Goal: Task Accomplishment & Management: Manage account settings

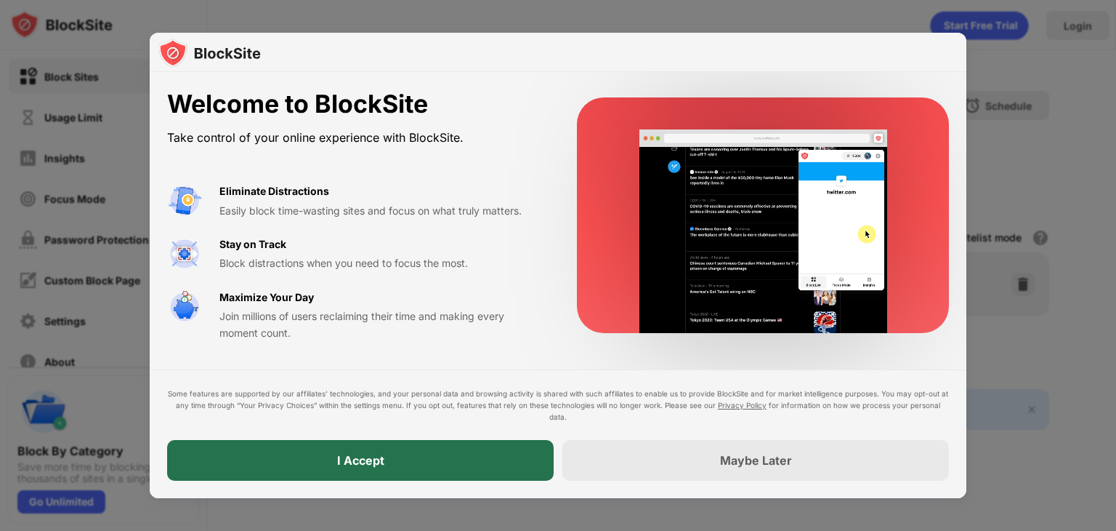
click at [432, 449] on div "I Accept" at bounding box center [360, 460] width 387 height 41
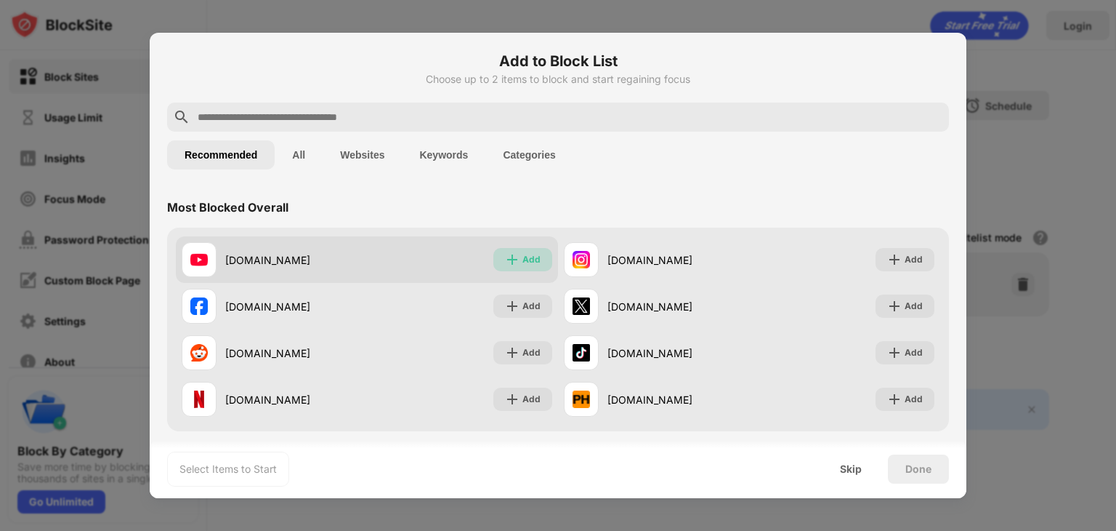
click at [526, 257] on div "Add" at bounding box center [532, 259] width 18 height 15
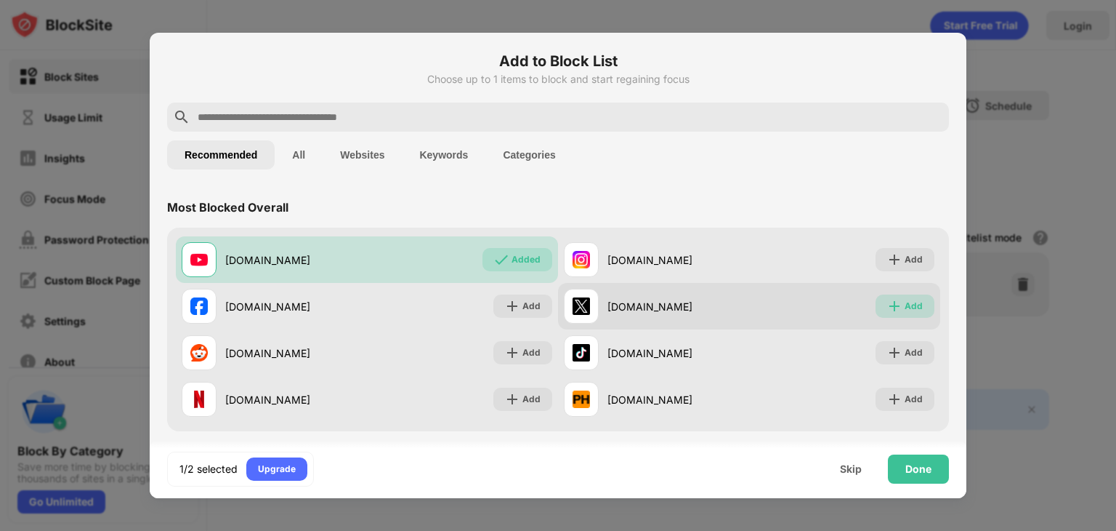
click at [907, 310] on div "Add" at bounding box center [914, 306] width 18 height 15
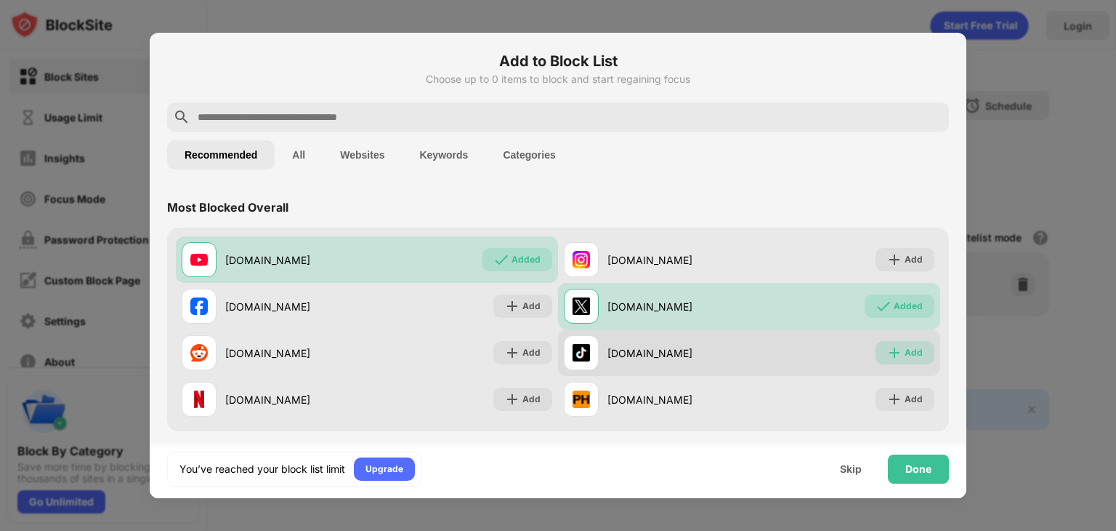
click at [905, 359] on div "Add" at bounding box center [914, 352] width 18 height 15
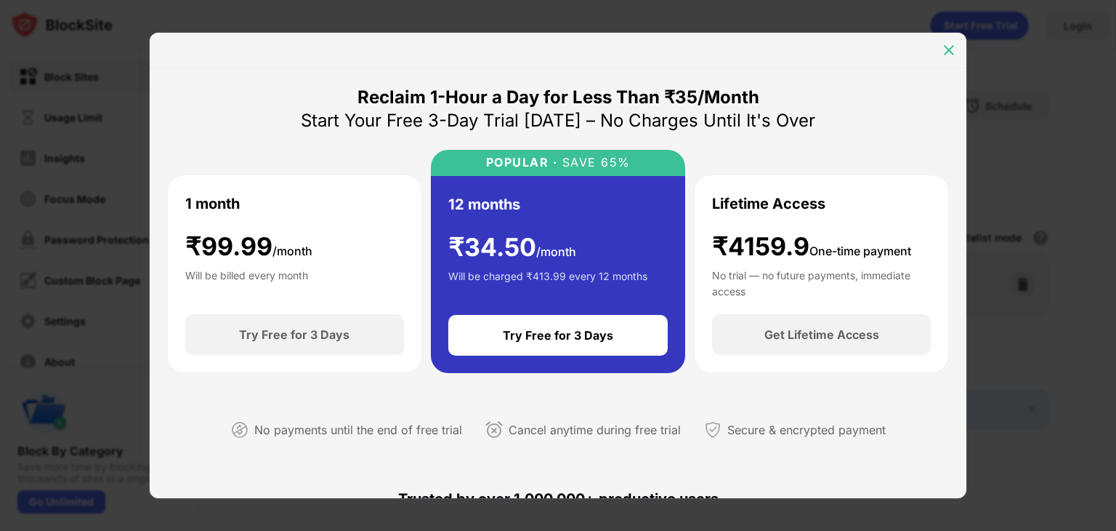
click at [944, 49] on img at bounding box center [949, 50] width 15 height 15
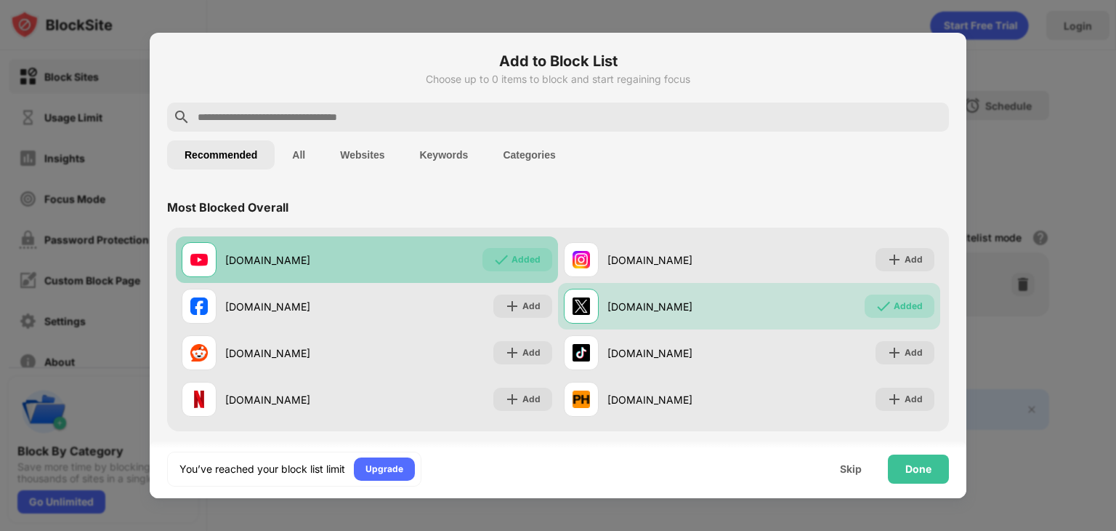
click at [512, 258] on div "Added" at bounding box center [526, 259] width 29 height 15
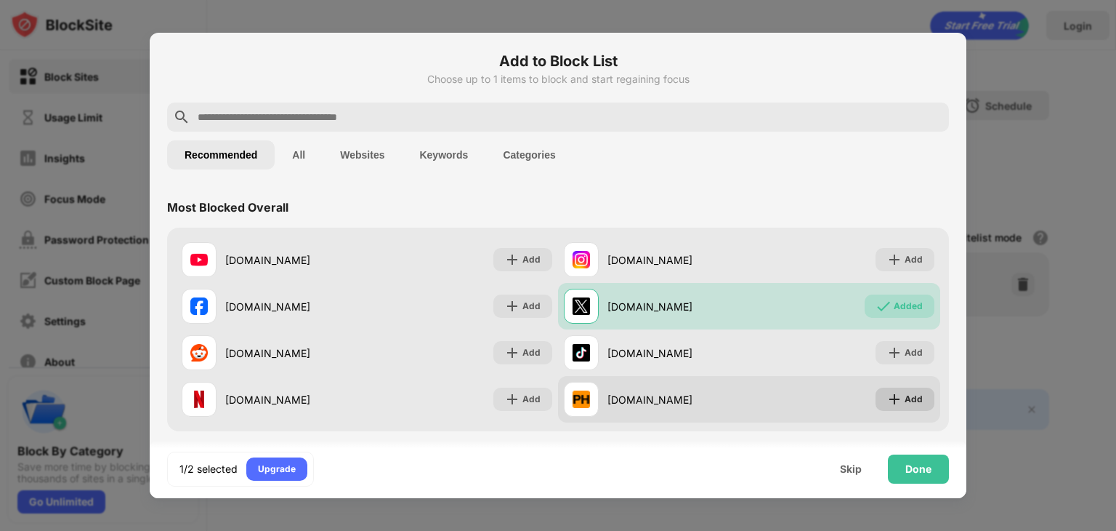
click at [905, 397] on div "Add" at bounding box center [914, 399] width 18 height 15
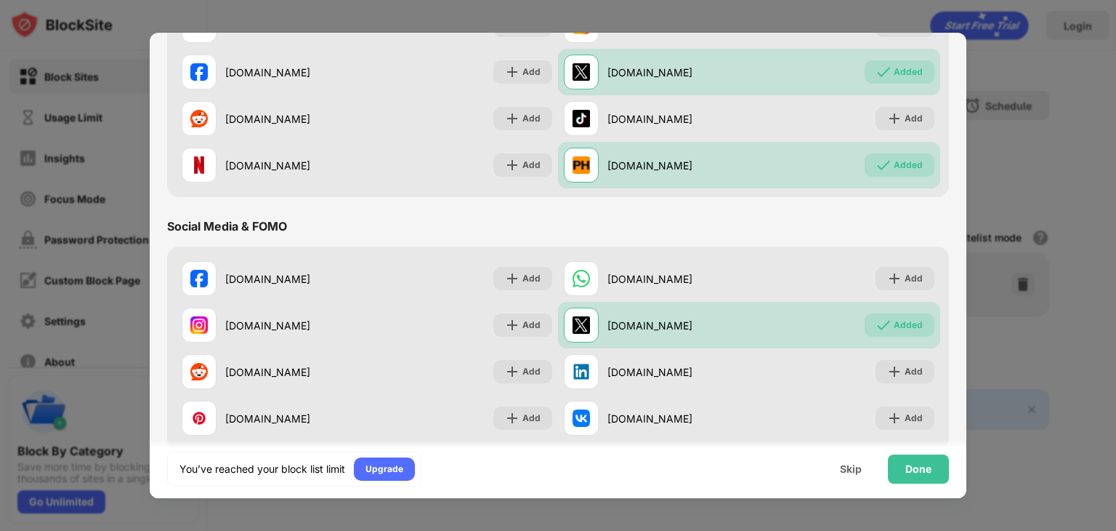
scroll to position [238, 0]
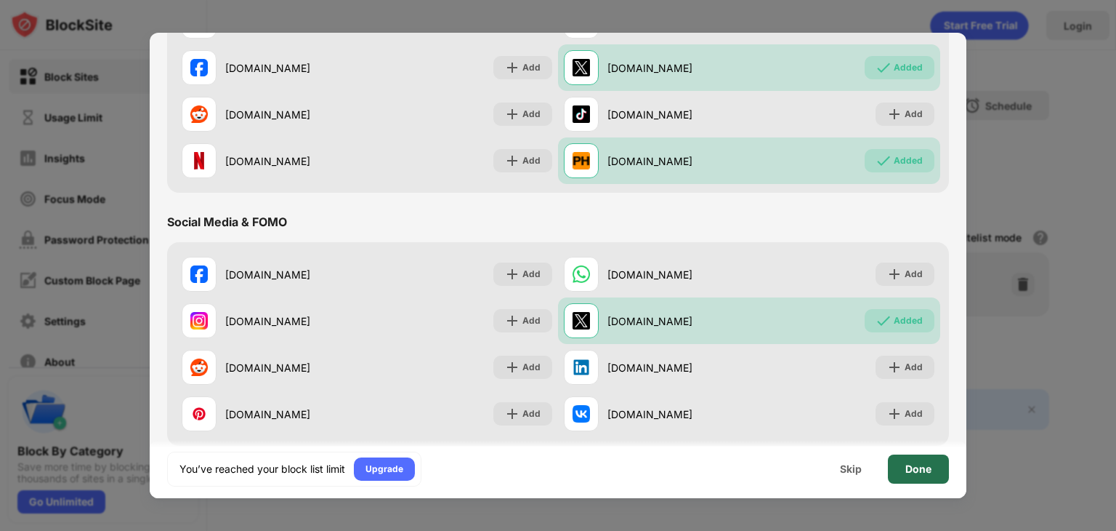
click at [914, 467] on div "Done" at bounding box center [919, 469] width 26 height 12
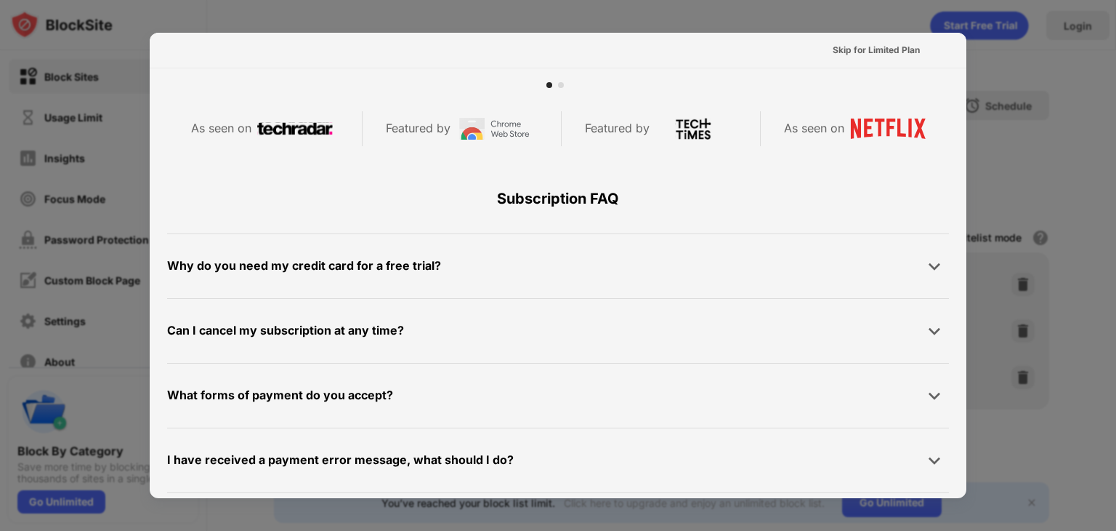
scroll to position [709, 0]
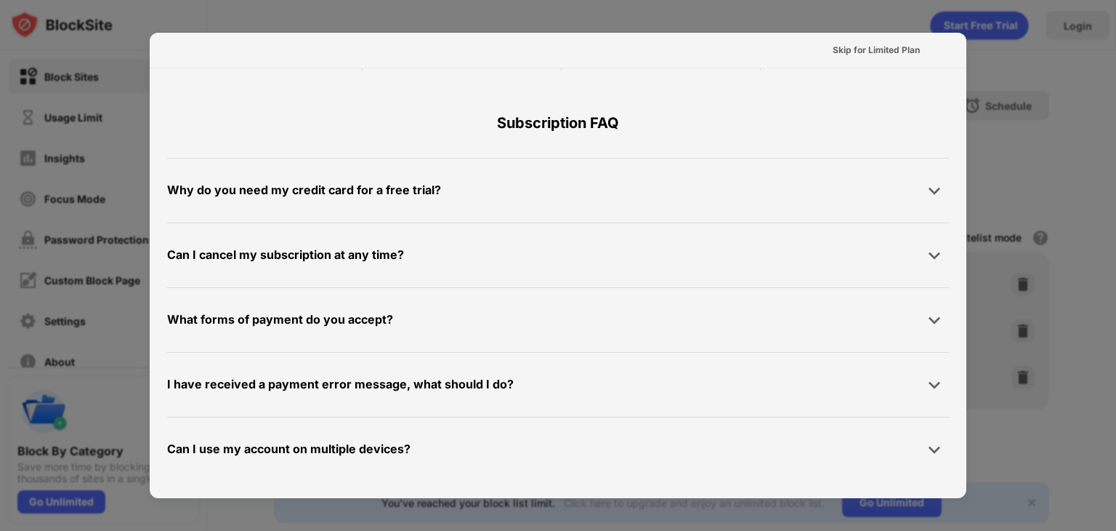
click at [1003, 126] on div at bounding box center [558, 265] width 1116 height 531
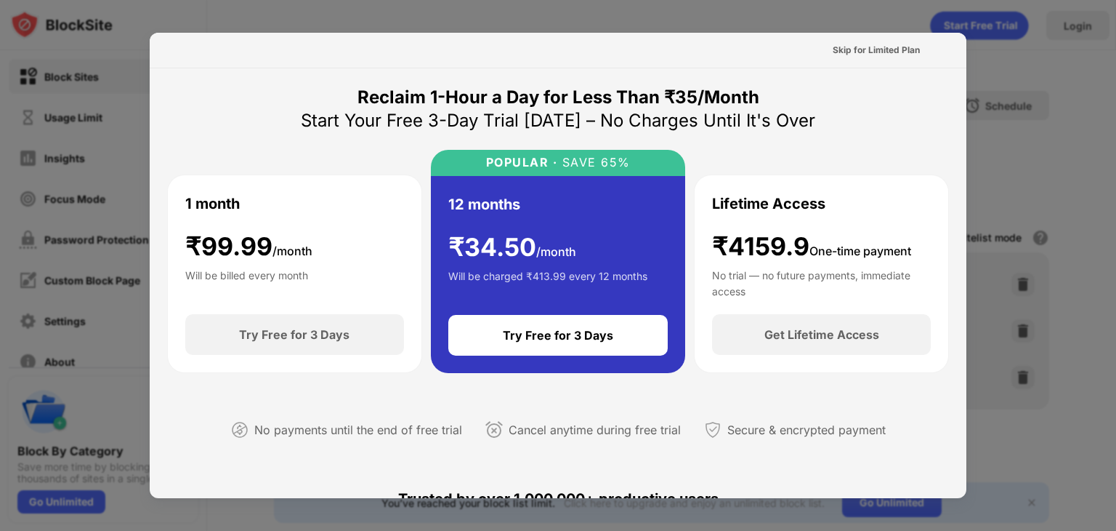
click at [130, 30] on div at bounding box center [558, 265] width 1116 height 531
click at [890, 49] on div "Skip for Limited Plan" at bounding box center [876, 50] width 87 height 15
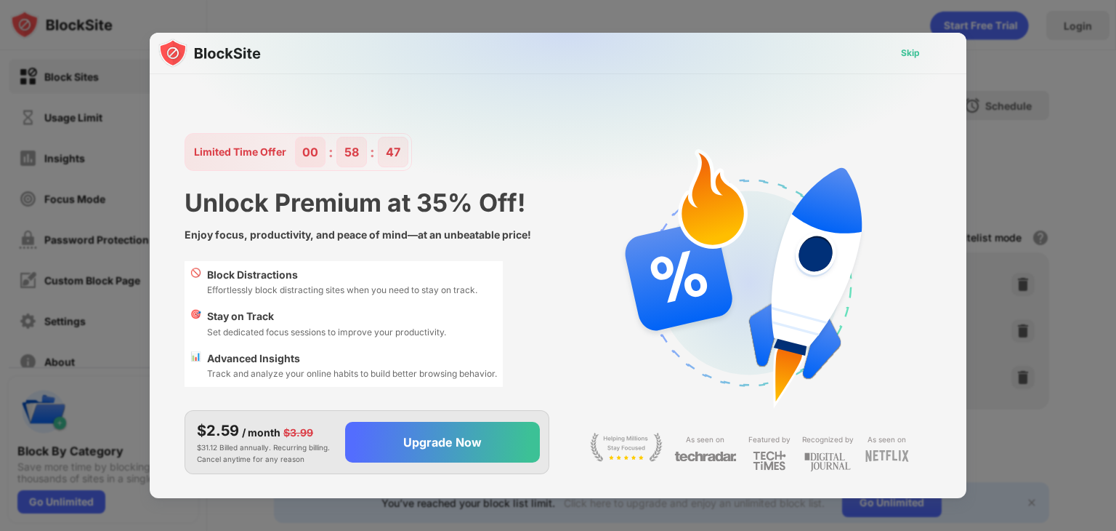
click at [908, 47] on div "Skip" at bounding box center [910, 53] width 19 height 15
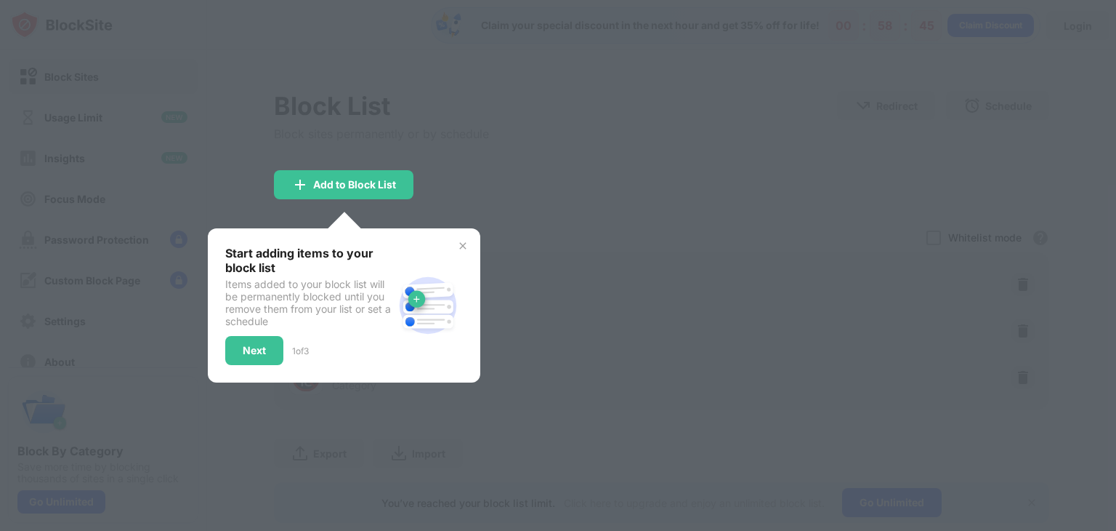
click at [656, 192] on div at bounding box center [558, 265] width 1116 height 531
click at [250, 361] on div "Next" at bounding box center [254, 350] width 58 height 29
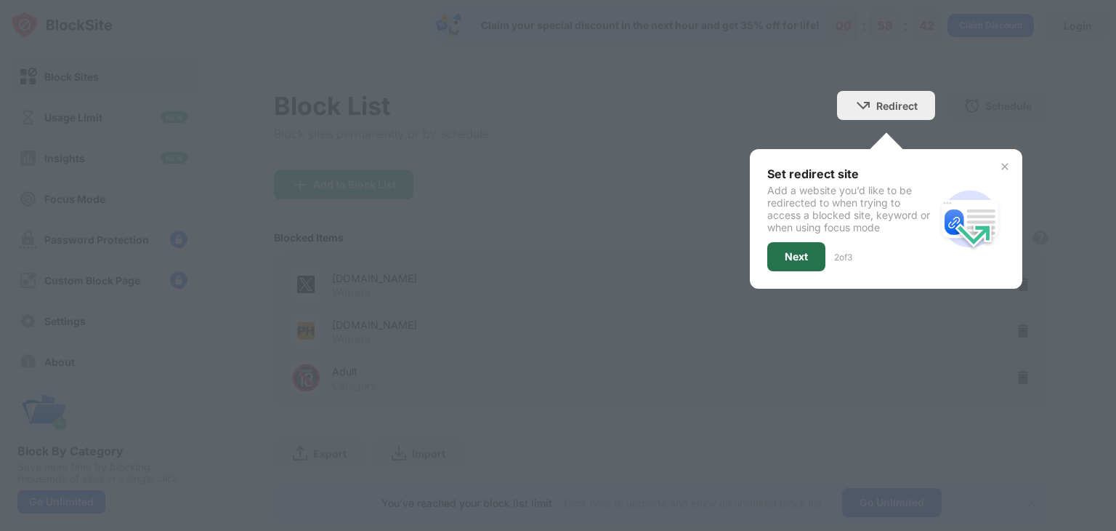
click at [791, 254] on div "Next" at bounding box center [796, 257] width 23 height 12
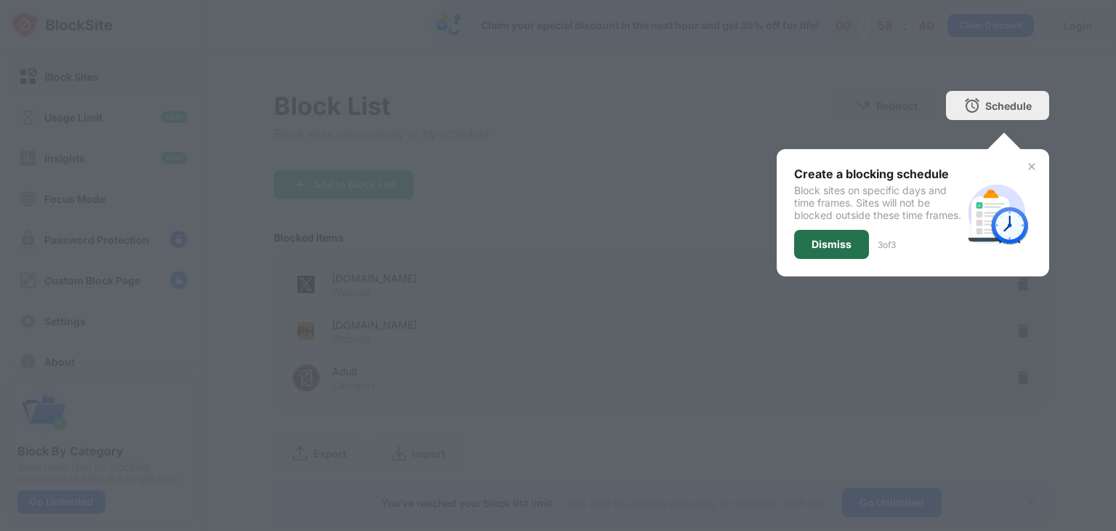
click at [808, 259] on div "Dismiss" at bounding box center [831, 244] width 75 height 29
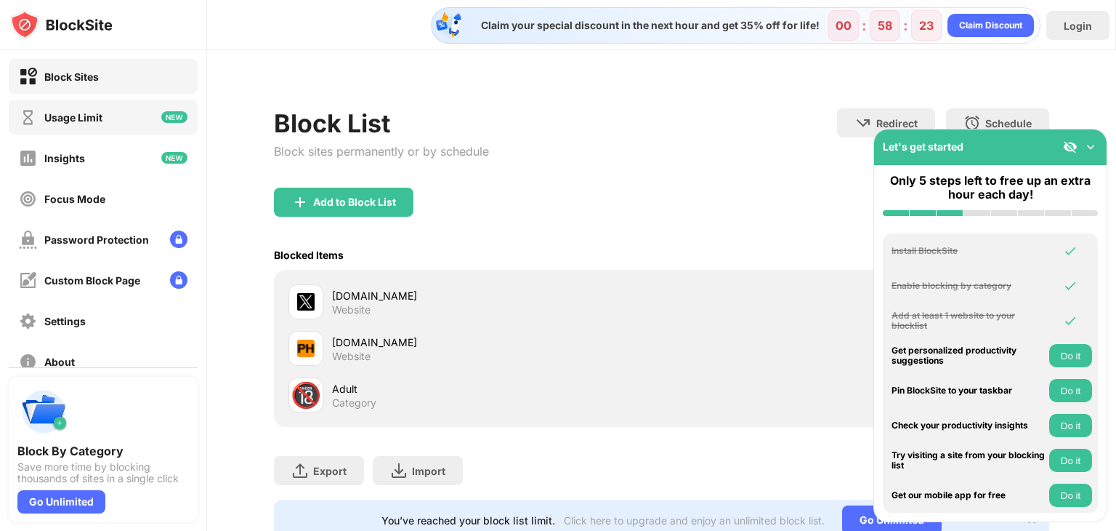
click at [66, 117] on div "Usage Limit" at bounding box center [73, 117] width 58 height 12
click at [1092, 149] on img at bounding box center [1091, 147] width 15 height 15
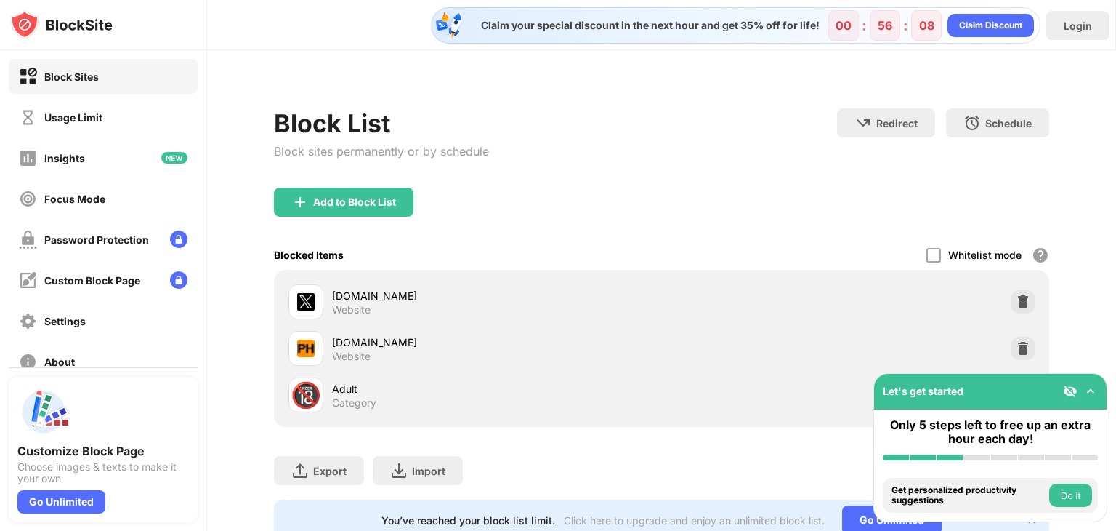
scroll to position [60, 0]
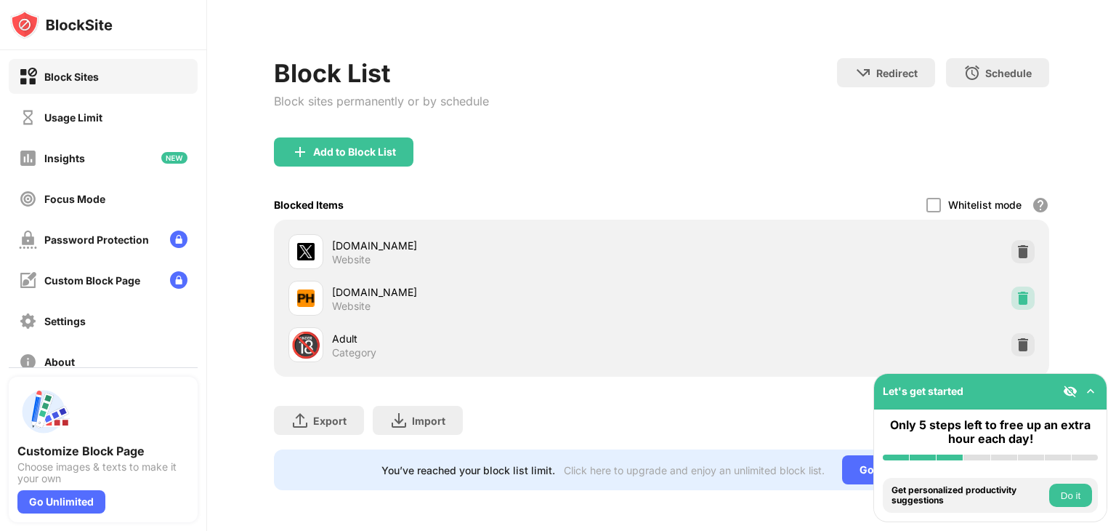
click at [1016, 291] on img at bounding box center [1023, 298] width 15 height 15
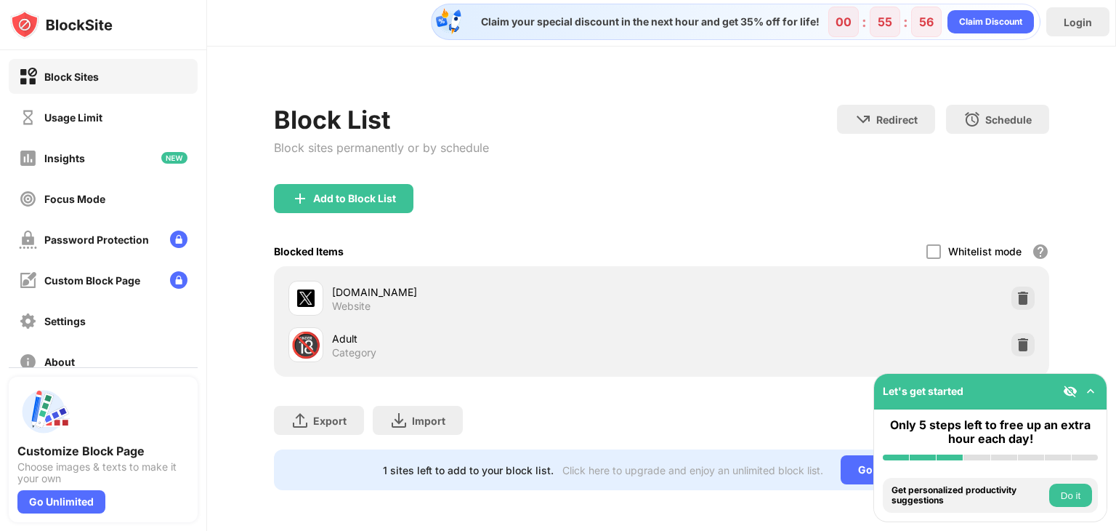
scroll to position [14, 0]
click at [358, 184] on div "Add to Block List" at bounding box center [344, 198] width 140 height 29
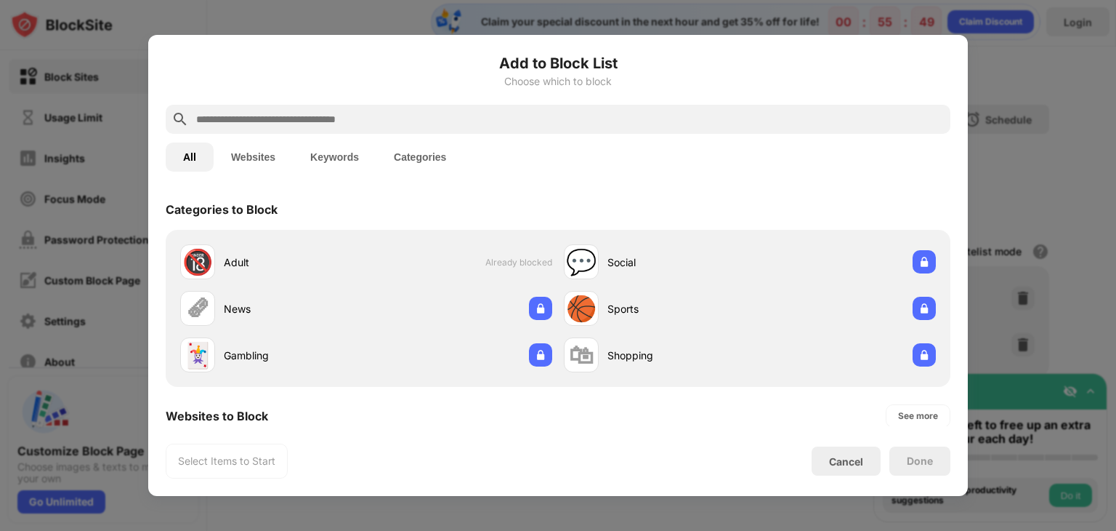
click at [285, 122] on input "text" at bounding box center [570, 118] width 750 height 17
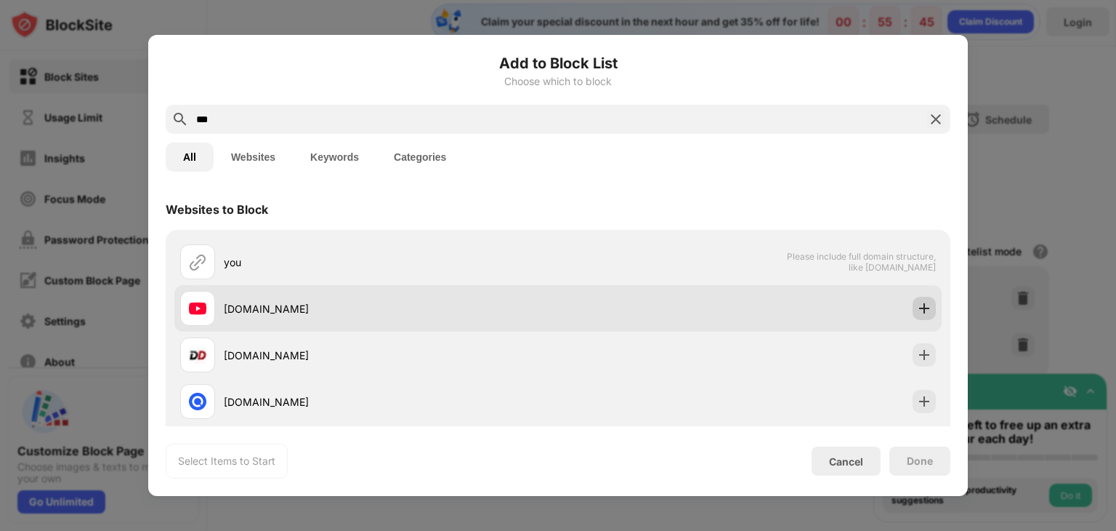
type input "***"
click at [917, 313] on img at bounding box center [924, 308] width 15 height 15
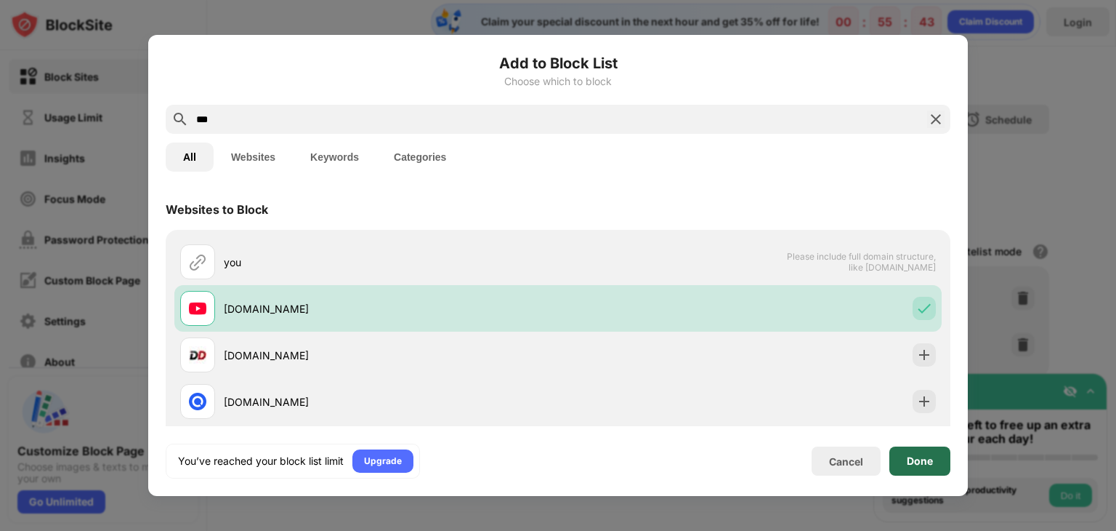
click at [921, 457] on div "Done" at bounding box center [920, 461] width 26 height 12
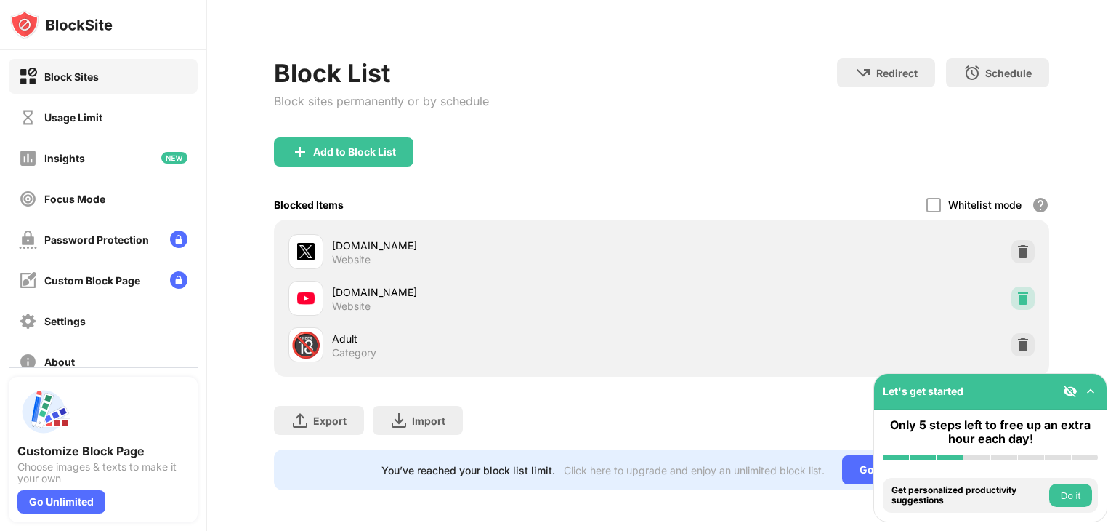
click at [1017, 291] on img at bounding box center [1023, 298] width 15 height 15
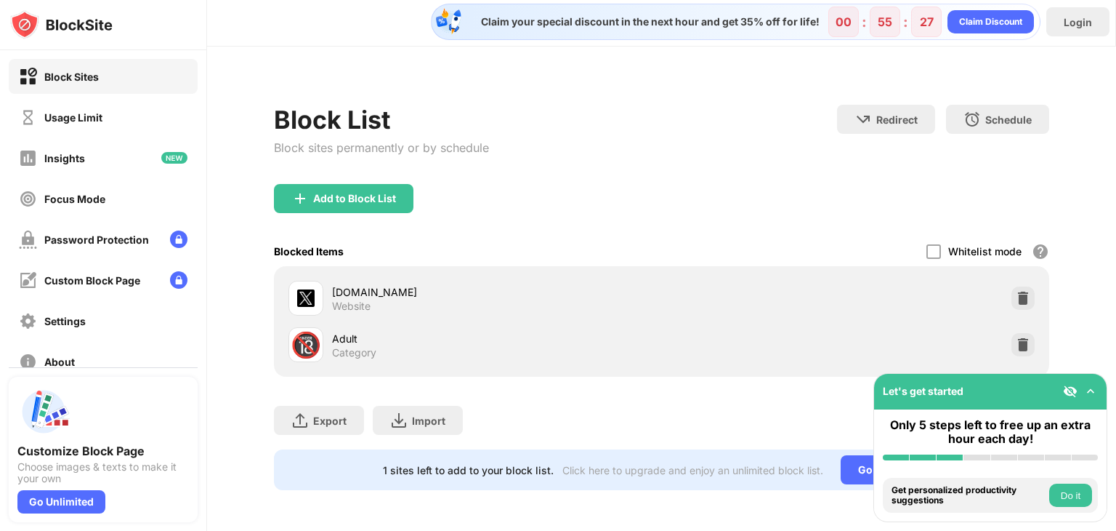
scroll to position [14, 0]
click at [364, 193] on div "Add to Block List" at bounding box center [354, 199] width 83 height 12
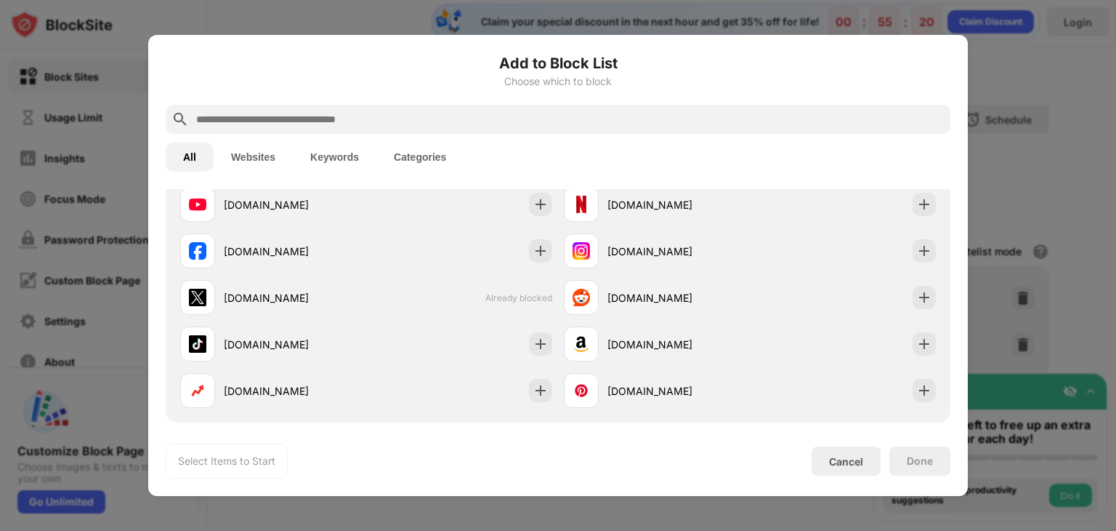
scroll to position [329, 0]
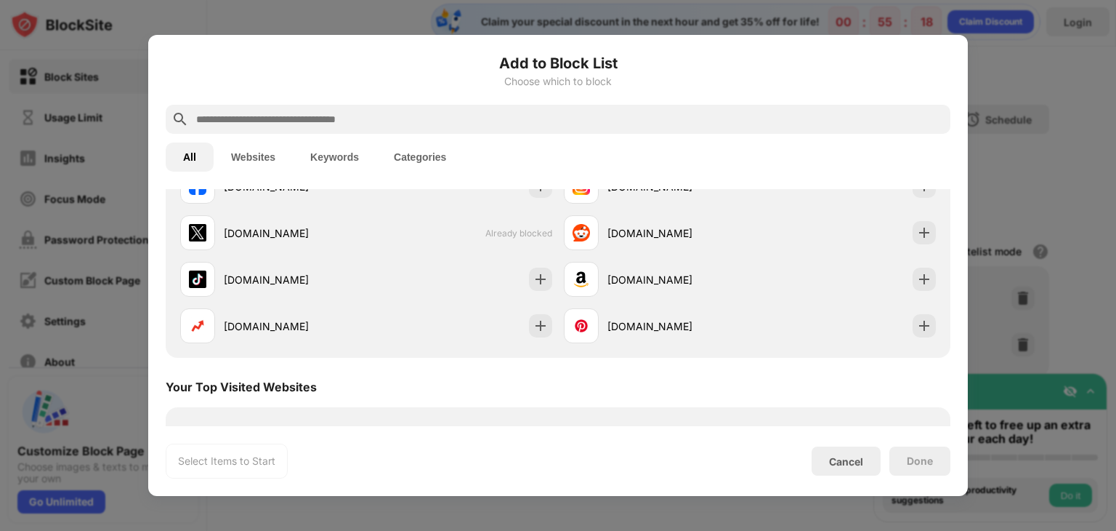
click at [376, 121] on input "text" at bounding box center [570, 118] width 750 height 17
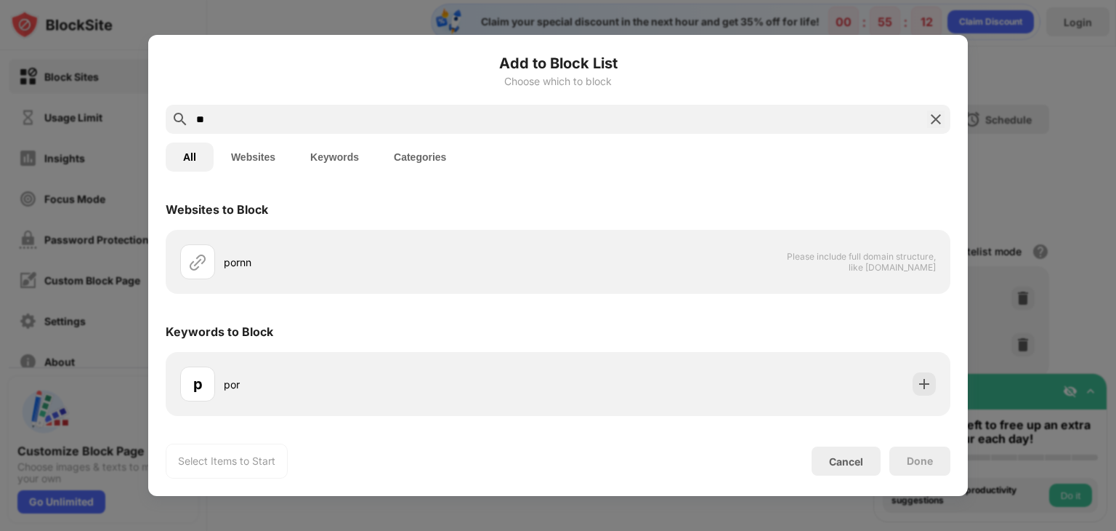
type input "*"
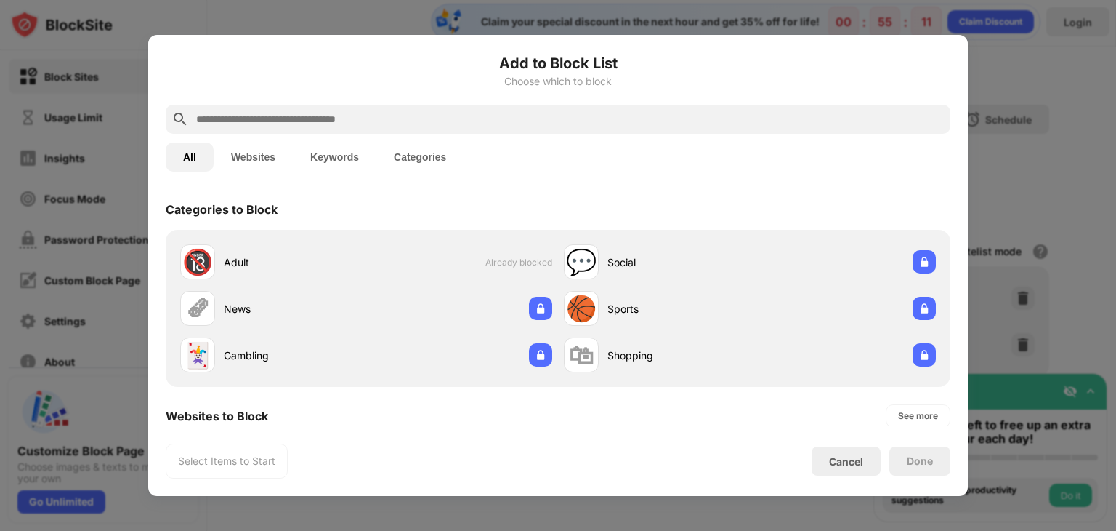
click at [323, 156] on button "Keywords" at bounding box center [335, 156] width 84 height 29
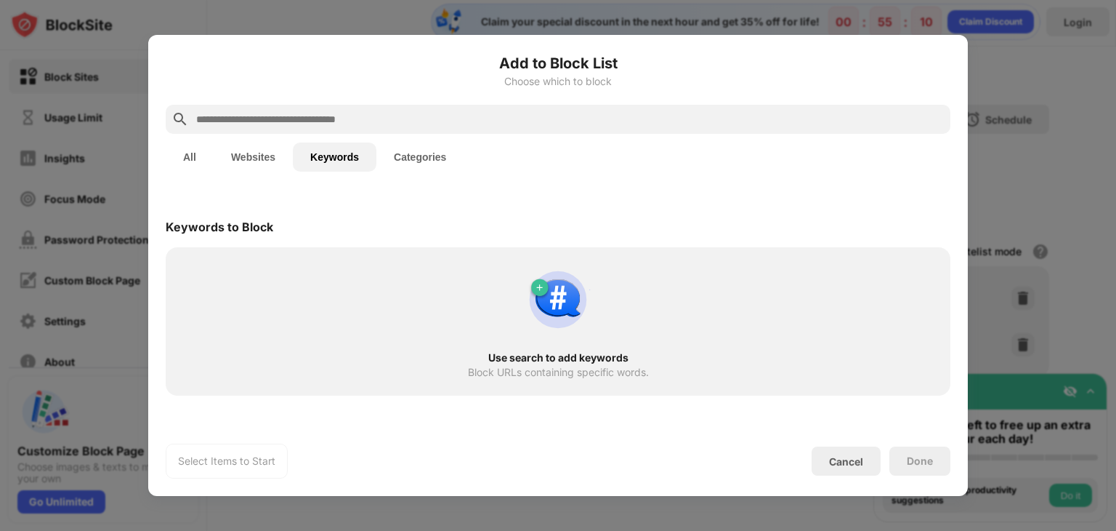
click at [270, 118] on input "text" at bounding box center [570, 118] width 750 height 17
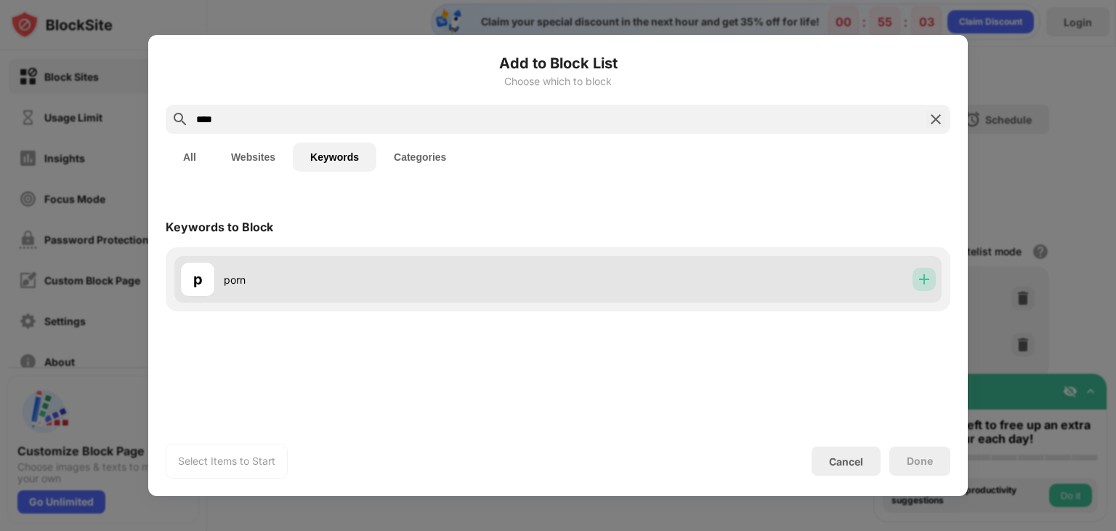
click at [925, 283] on img at bounding box center [924, 279] width 15 height 15
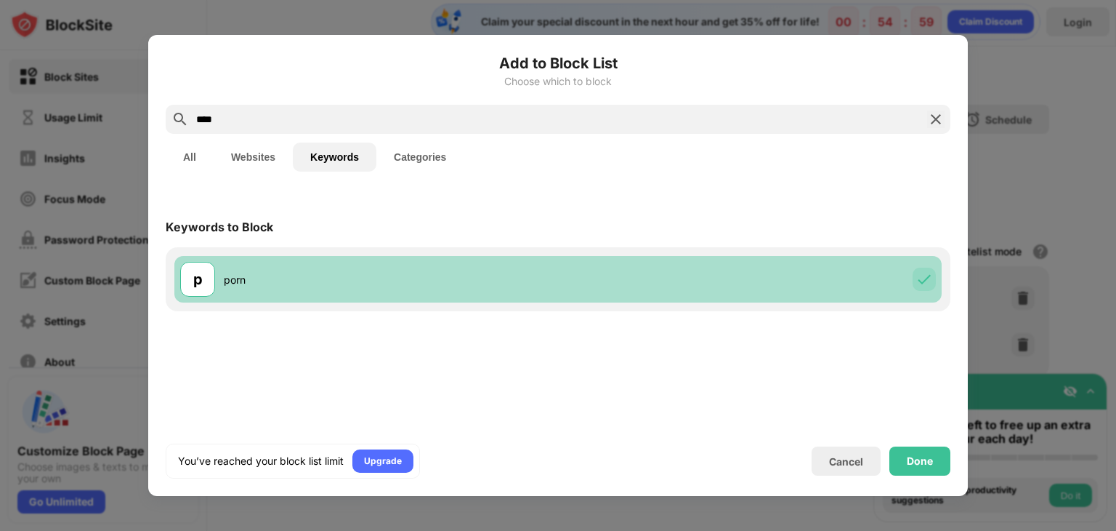
click at [922, 281] on img at bounding box center [924, 279] width 15 height 15
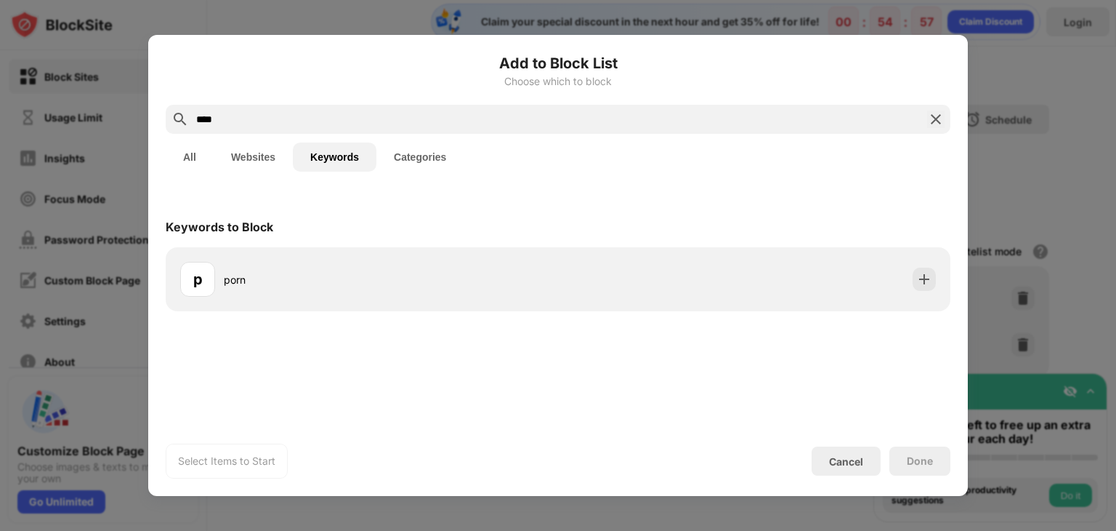
click at [198, 155] on button "All" at bounding box center [190, 156] width 48 height 29
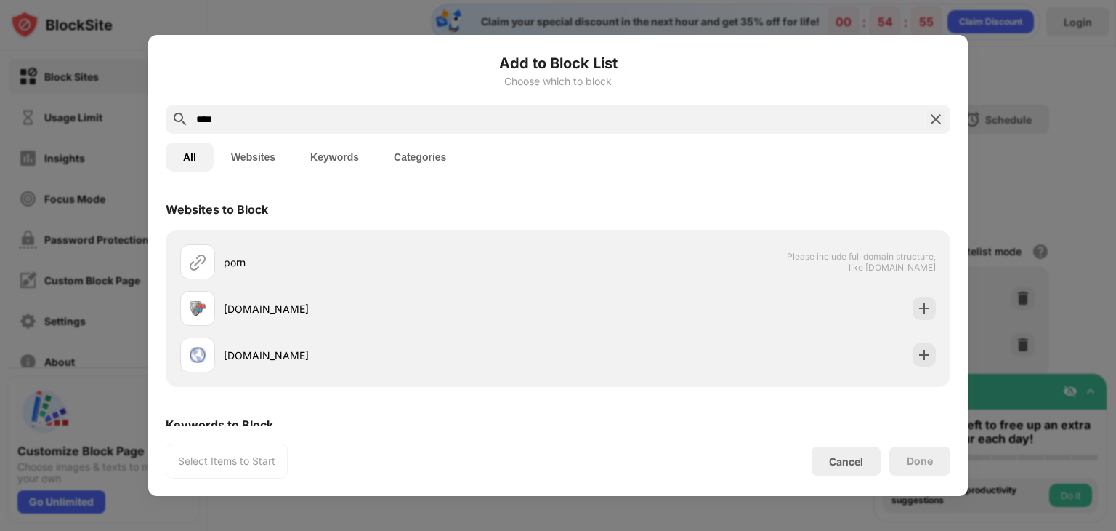
click at [235, 118] on input "****" at bounding box center [558, 118] width 727 height 17
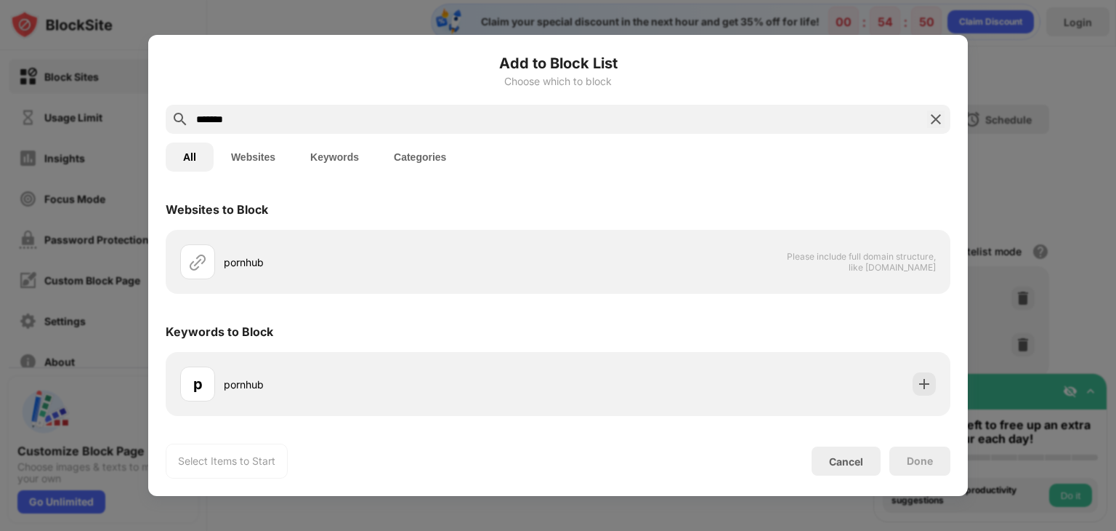
type input "*******"
click at [936, 117] on img at bounding box center [935, 118] width 17 height 17
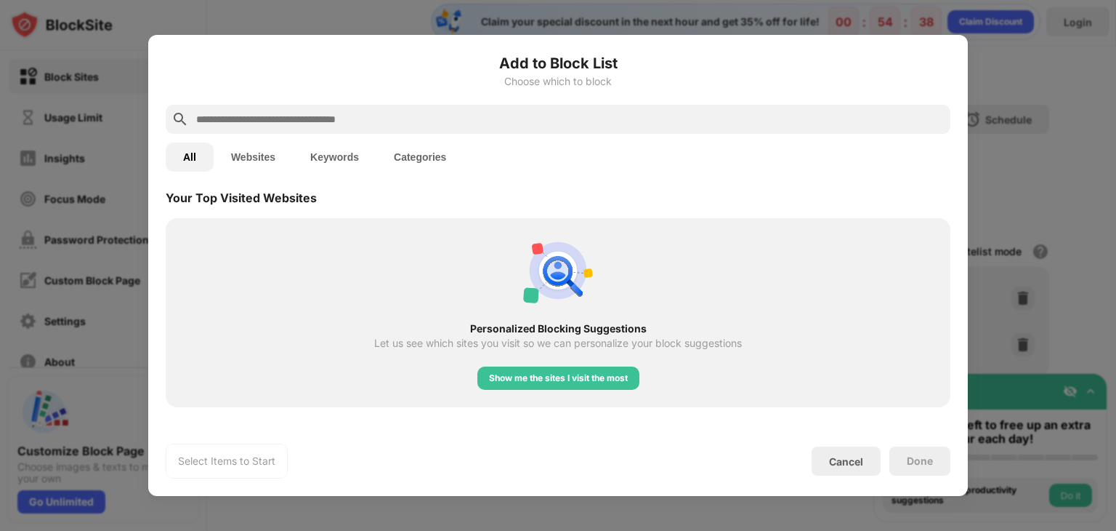
scroll to position [520, 0]
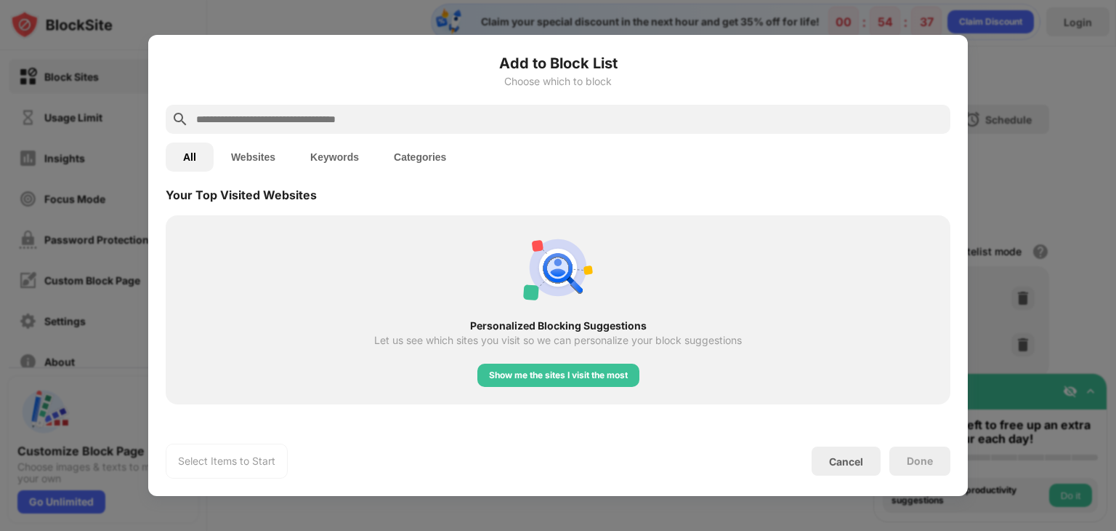
click at [250, 155] on button "Websites" at bounding box center [253, 156] width 79 height 29
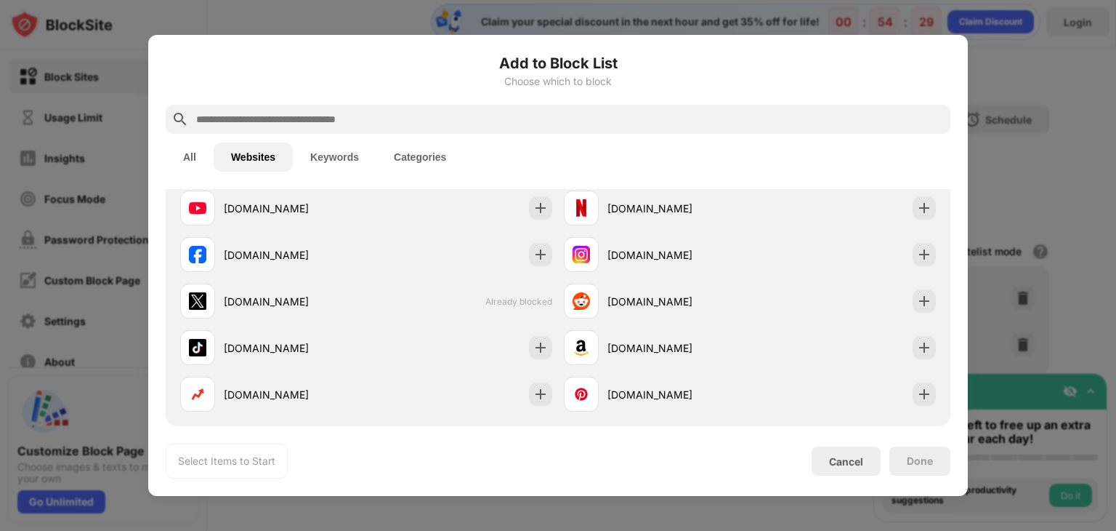
scroll to position [55, 0]
click at [424, 164] on button "Categories" at bounding box center [419, 156] width 87 height 29
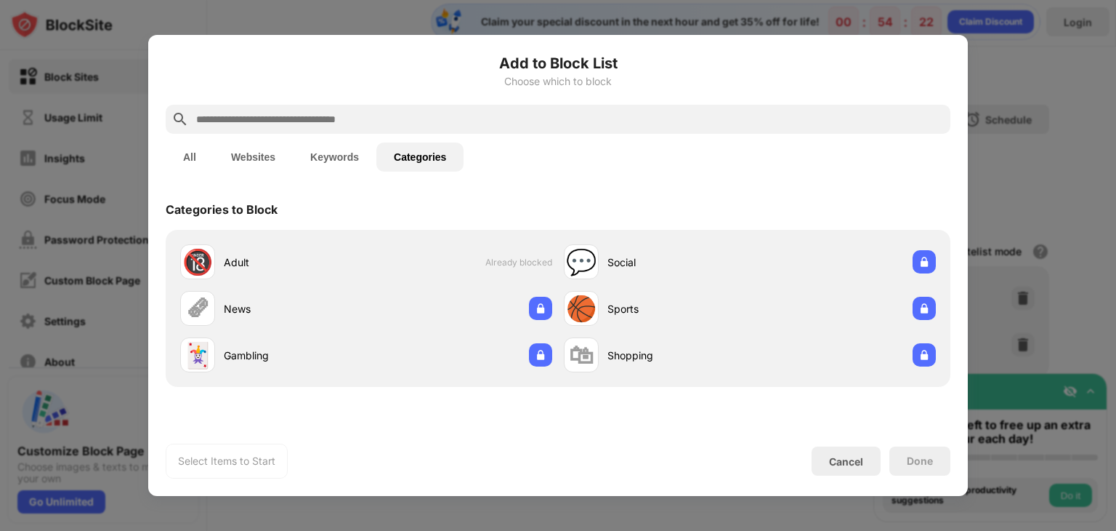
click at [336, 162] on button "Keywords" at bounding box center [335, 156] width 84 height 29
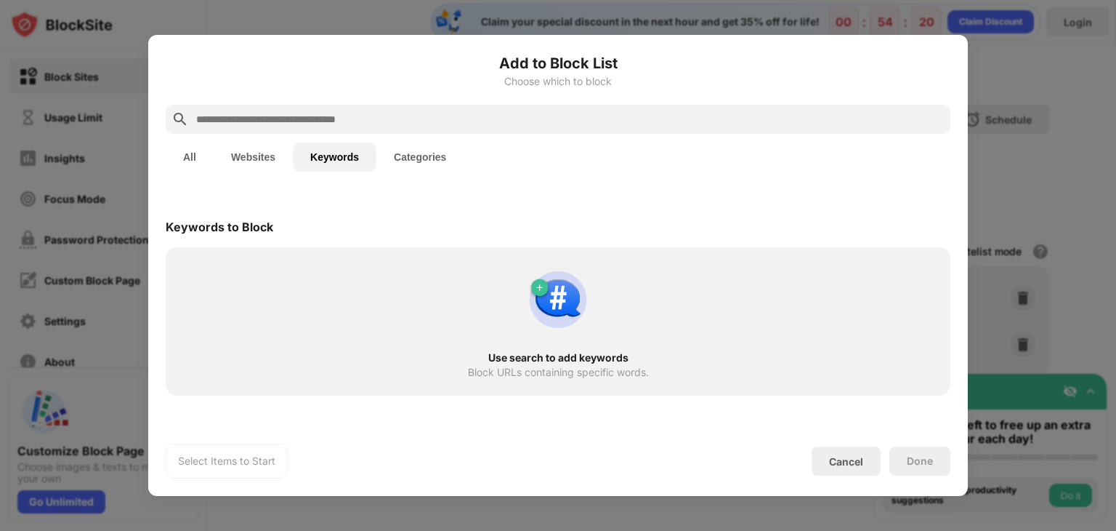
click at [247, 125] on input "text" at bounding box center [570, 118] width 750 height 17
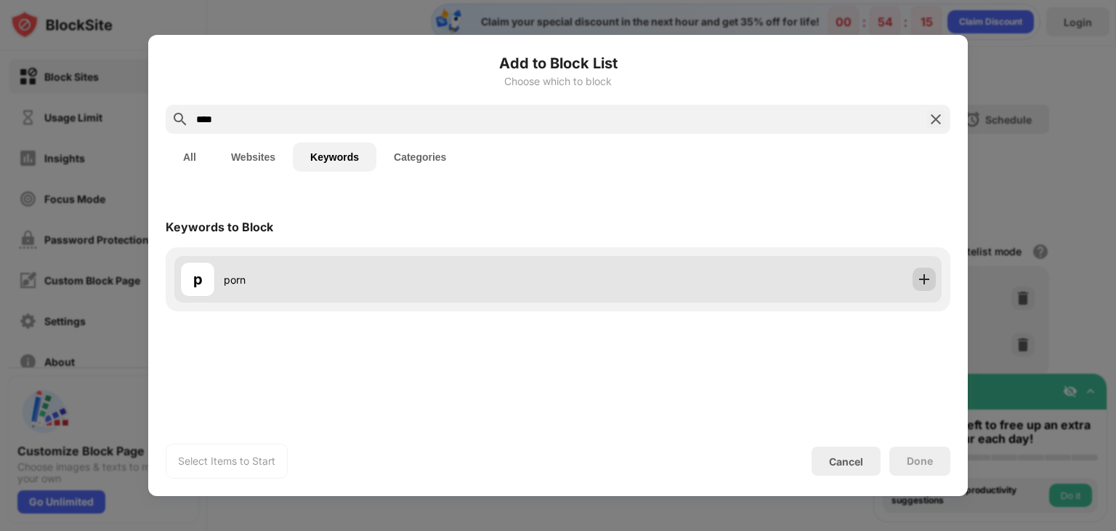
type input "****"
click at [928, 286] on img at bounding box center [924, 279] width 15 height 15
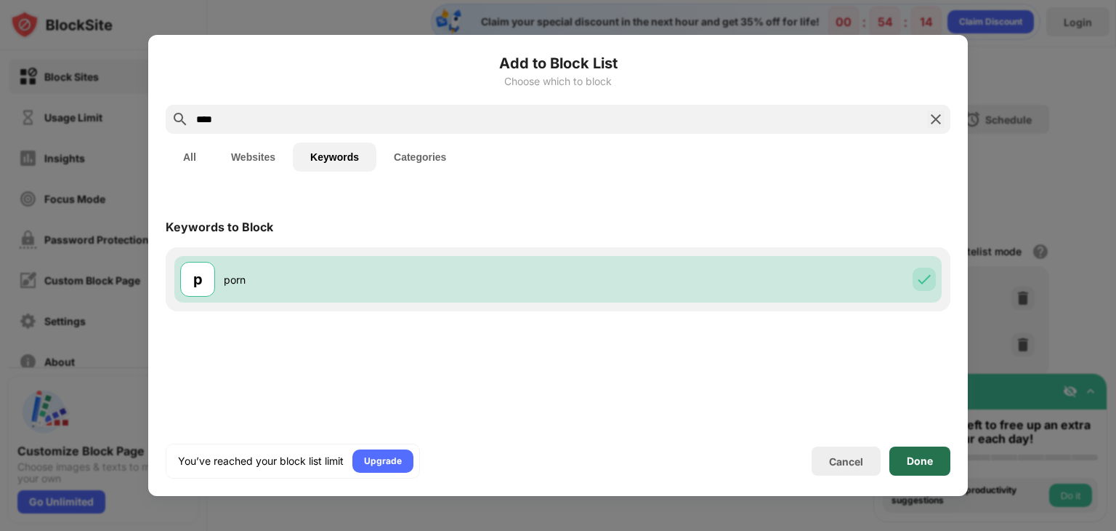
click at [922, 463] on div "Done" at bounding box center [920, 461] width 26 height 12
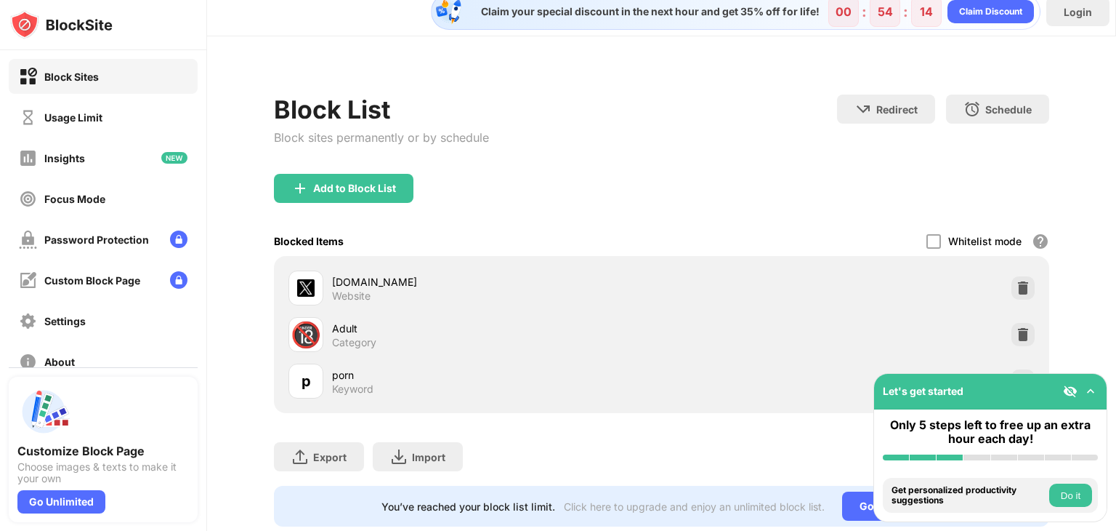
scroll to position [60, 0]
